Goal: Answer question/provide support: Ask a question

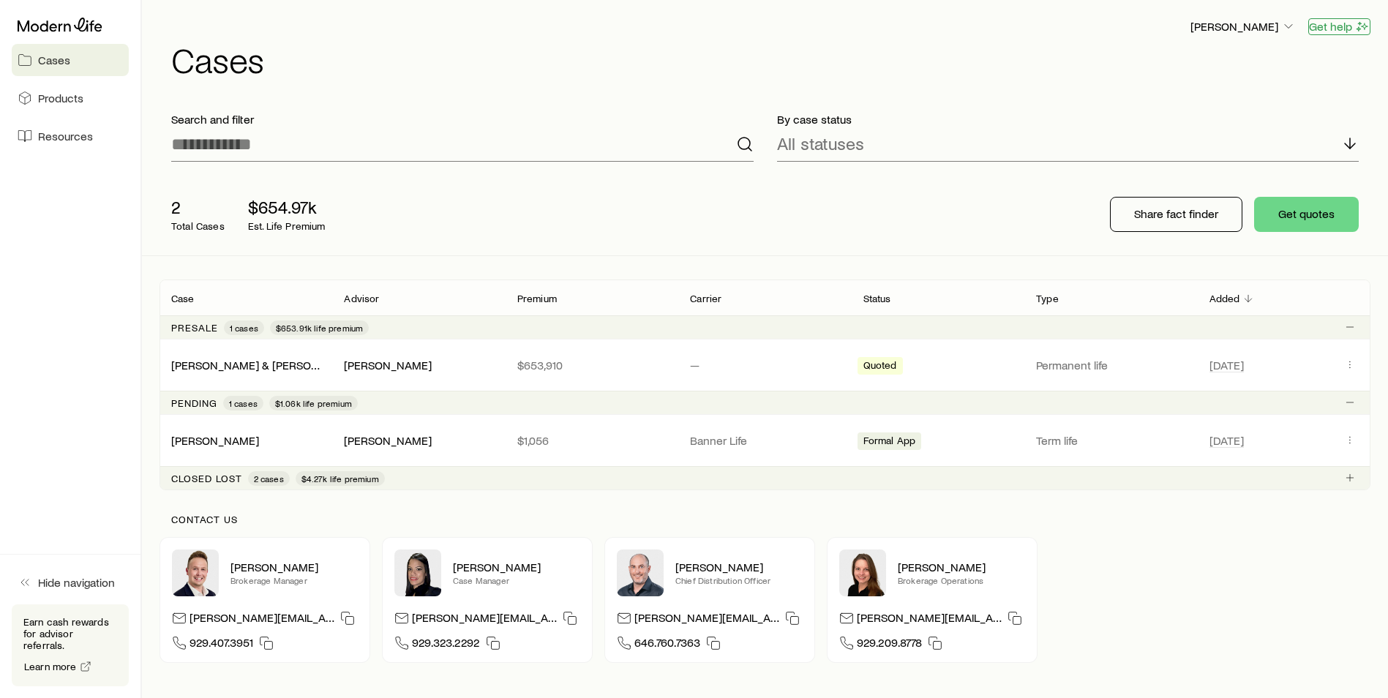
click at [1330, 23] on button "Get help" at bounding box center [1339, 26] width 62 height 17
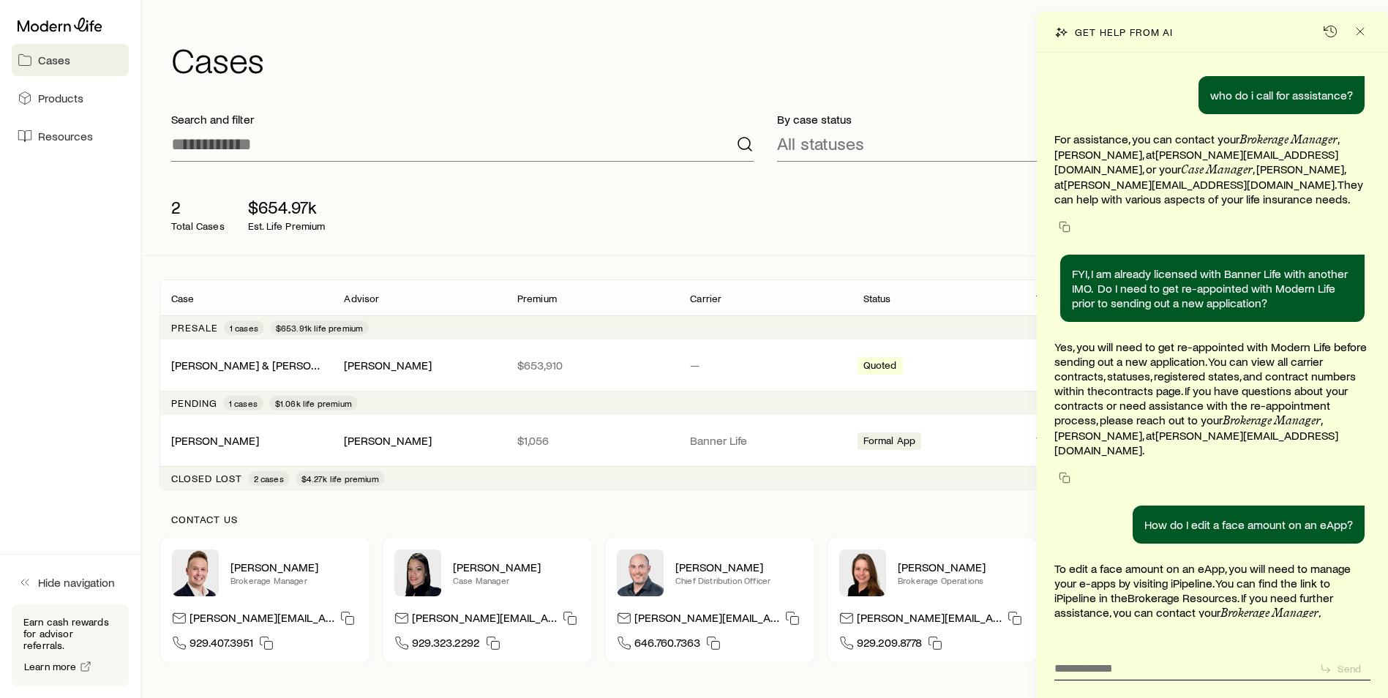
scroll to position [21, 0]
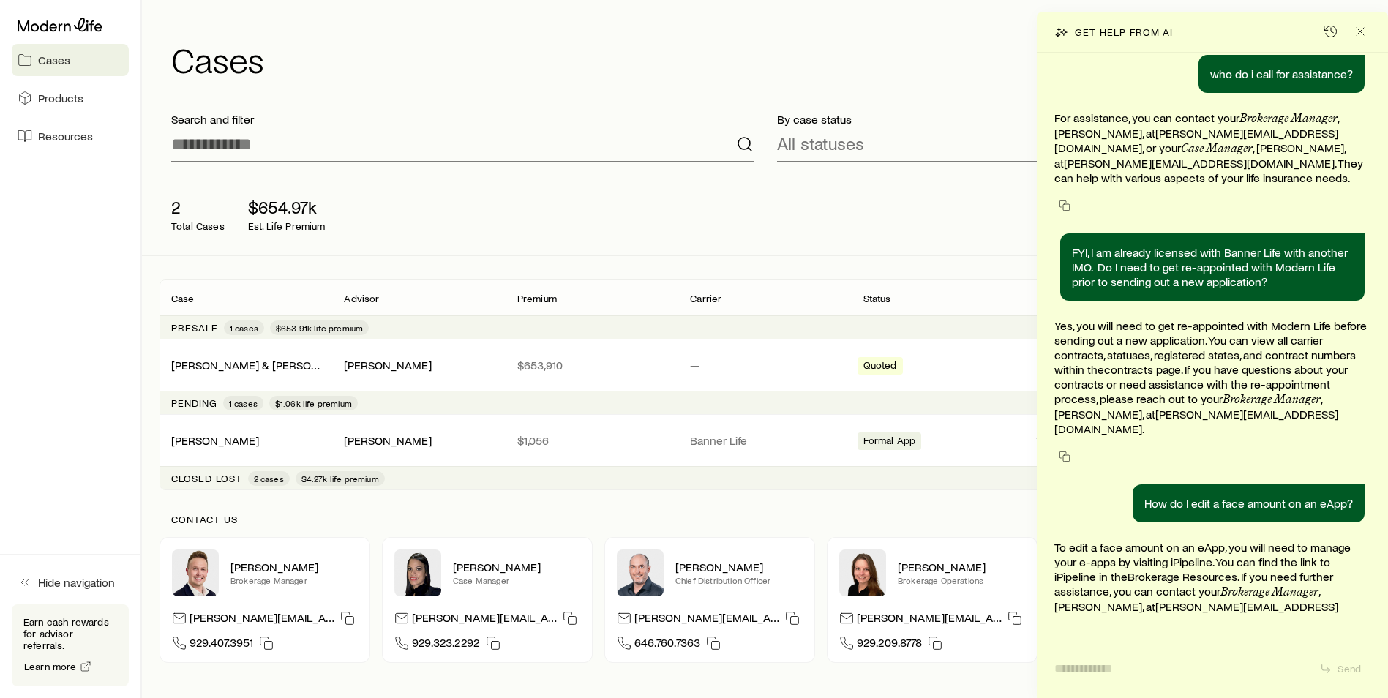
click at [1077, 670] on textarea at bounding box center [1180, 664] width 253 height 23
type textarea "**********"
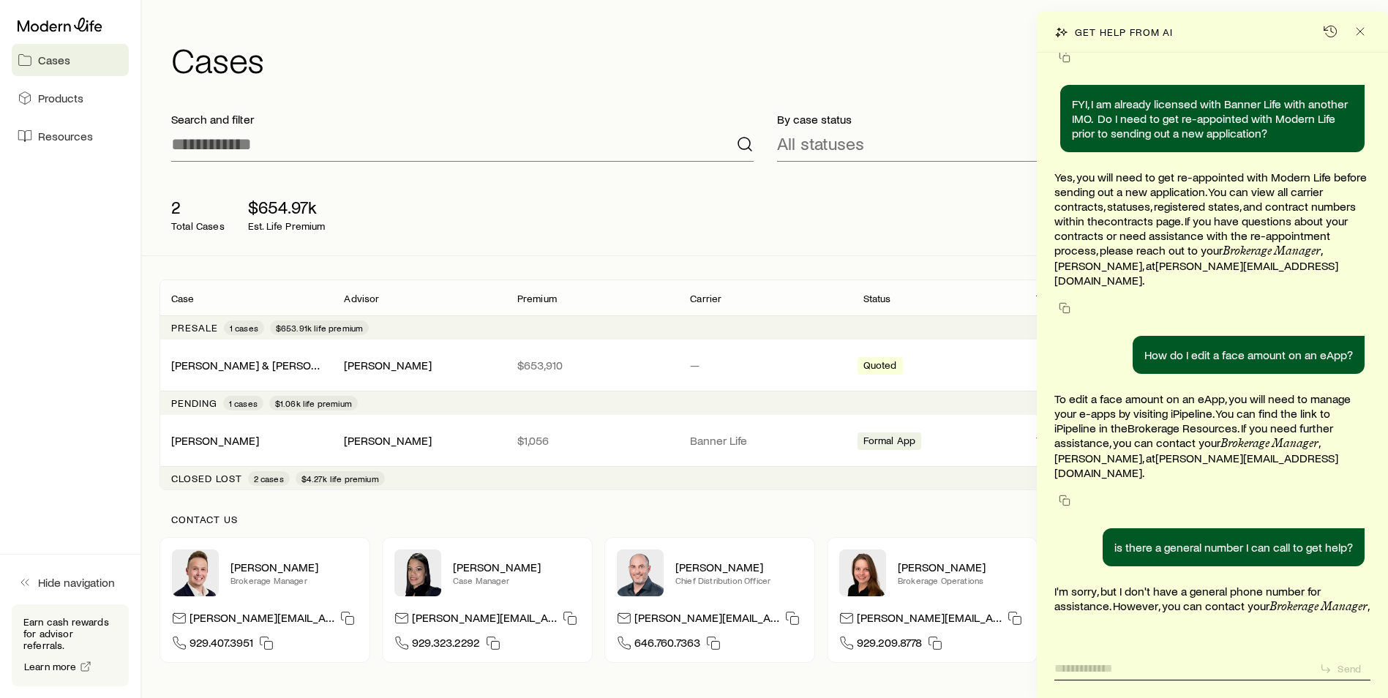
scroll to position [200, 0]
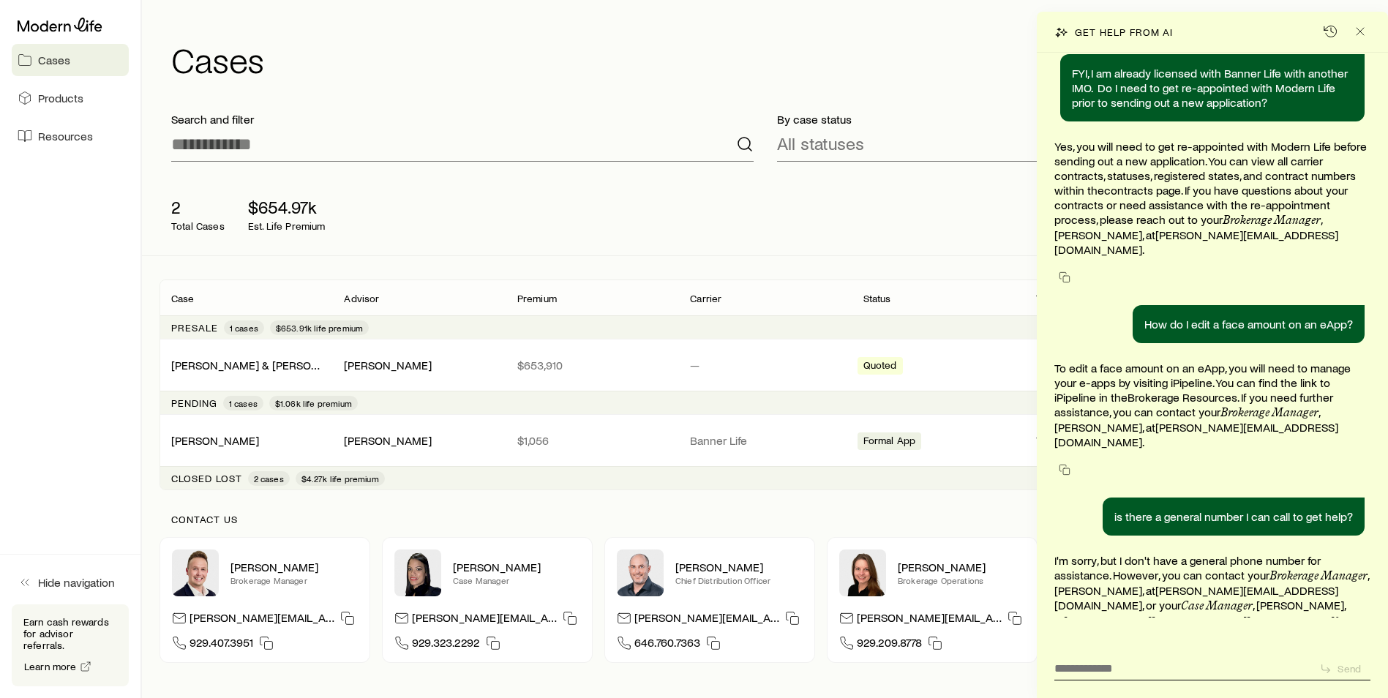
click at [51, 61] on span "Cases" at bounding box center [54, 60] width 32 height 15
click at [67, 59] on span "Cases" at bounding box center [54, 60] width 32 height 15
click at [55, 60] on span "Cases" at bounding box center [54, 60] width 32 height 15
click at [35, 61] on link "Cases" at bounding box center [70, 60] width 117 height 32
click at [50, 102] on span "Products" at bounding box center [60, 98] width 45 height 15
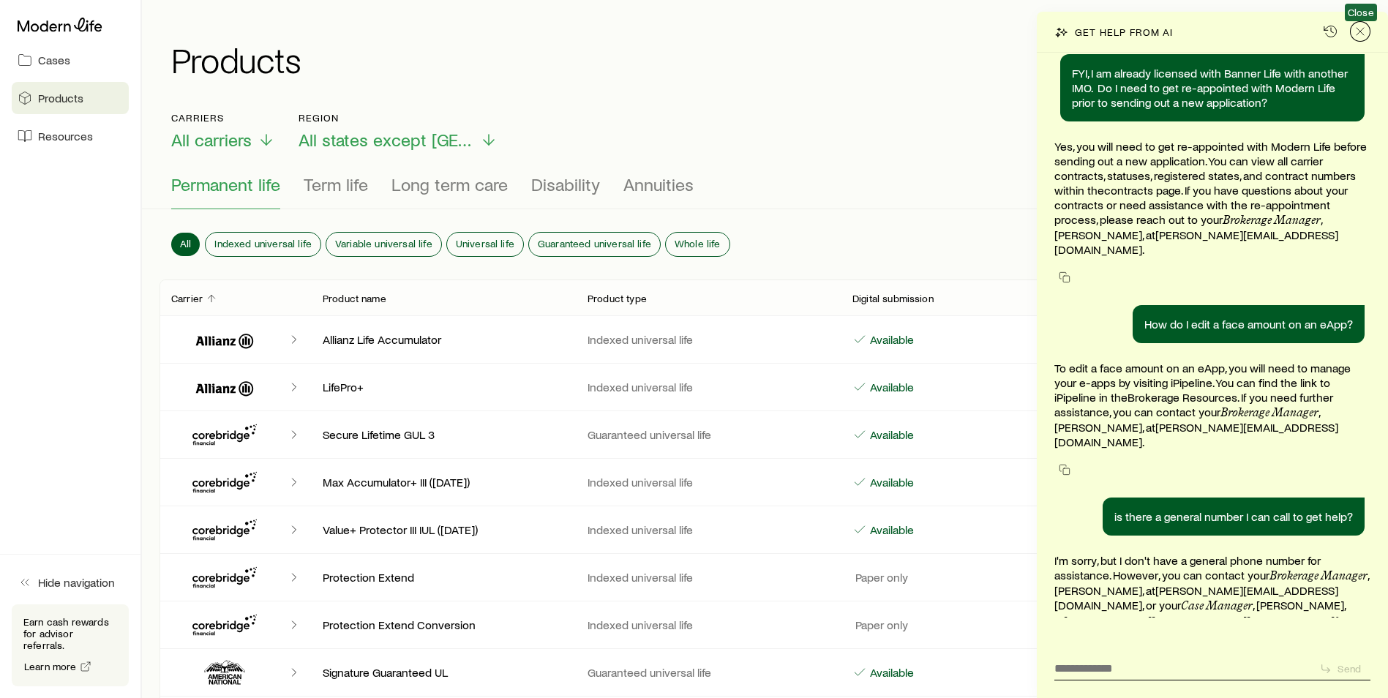
click at [1360, 29] on icon "Close" at bounding box center [1360, 31] width 15 height 15
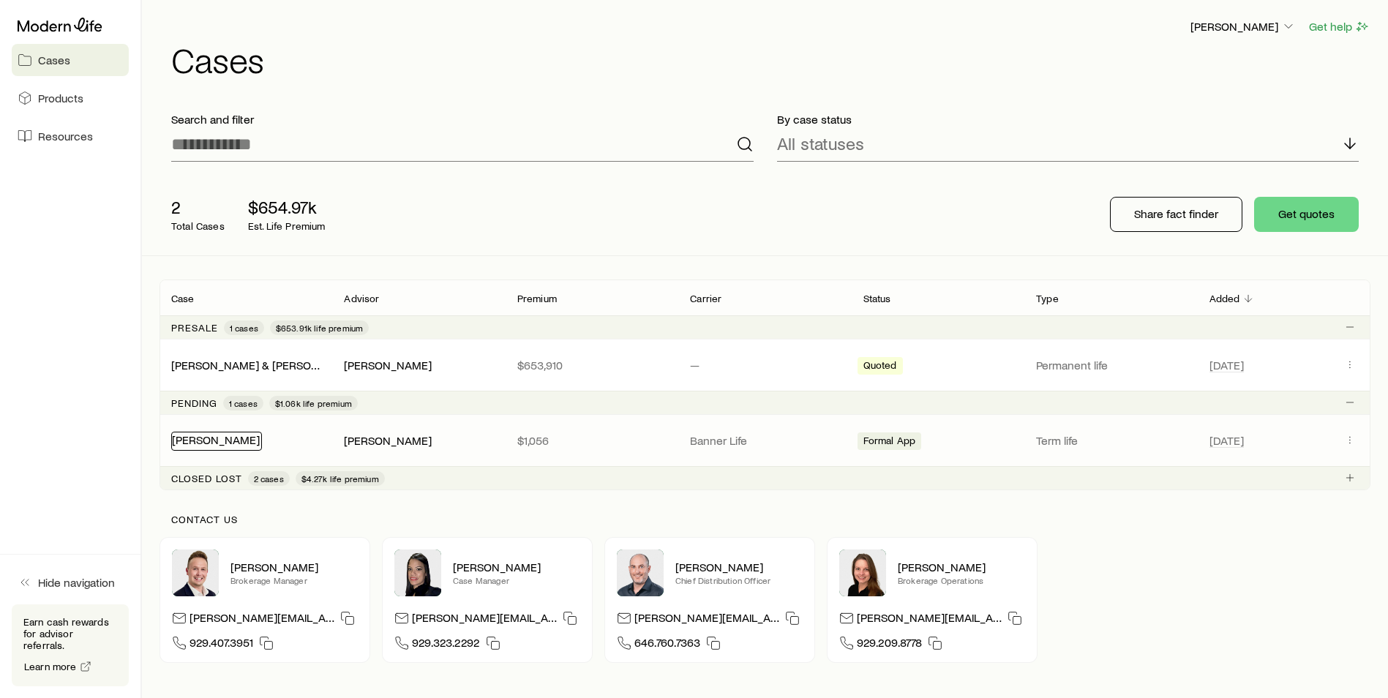
click at [202, 440] on link "[PERSON_NAME]" at bounding box center [216, 439] width 88 height 14
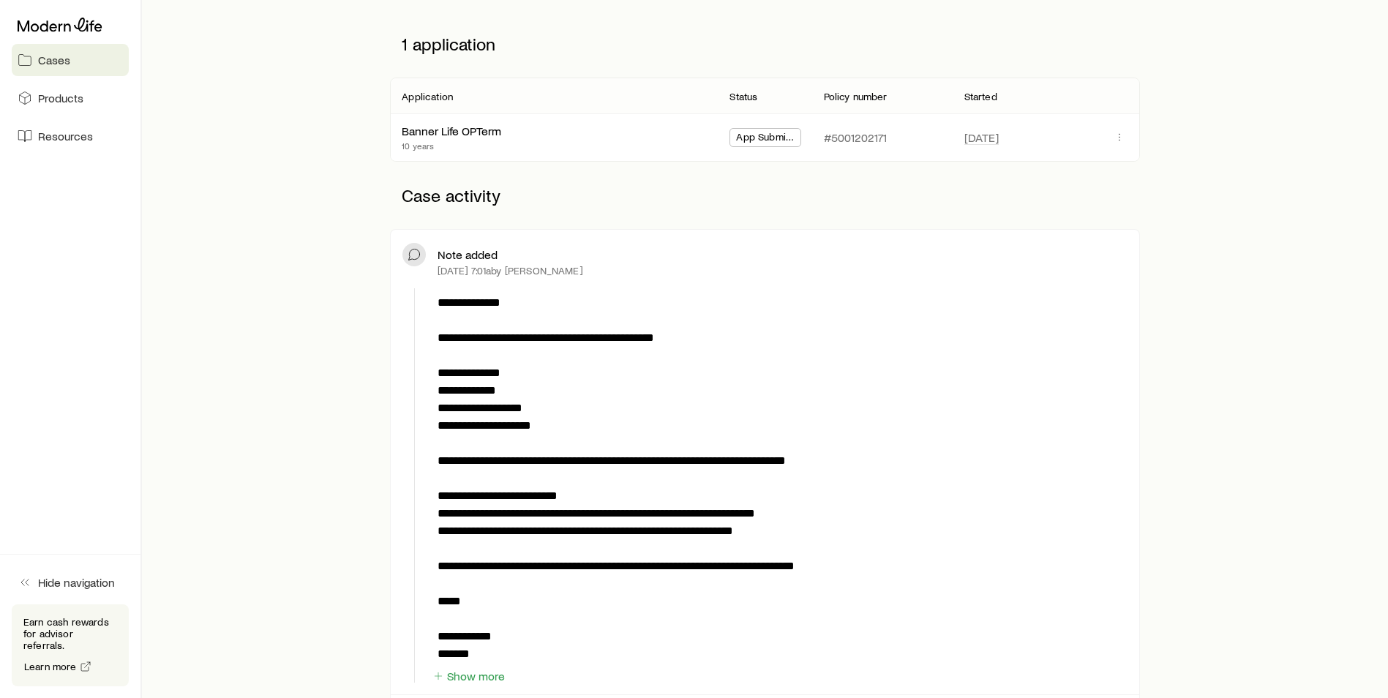
scroll to position [73, 0]
